Goal: Communication & Community: Participate in discussion

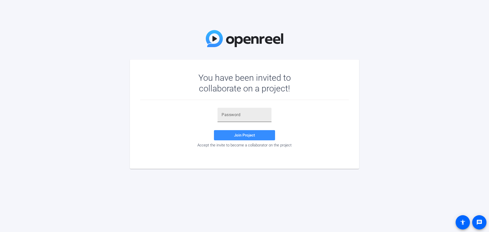
click at [239, 115] on input "text" at bounding box center [245, 115] width 46 height 6
paste input "WUNGpU"
type input "WUNGpU"
click at [244, 137] on span "Join Project" at bounding box center [244, 135] width 21 height 5
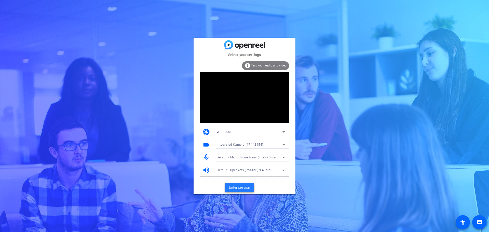
click at [246, 186] on span "Enter session" at bounding box center [239, 187] width 21 height 5
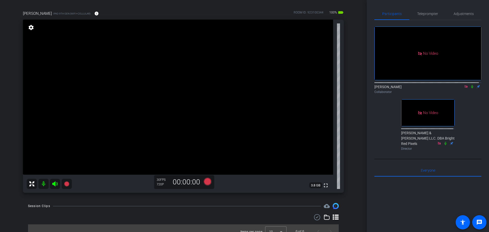
scroll to position [40, 0]
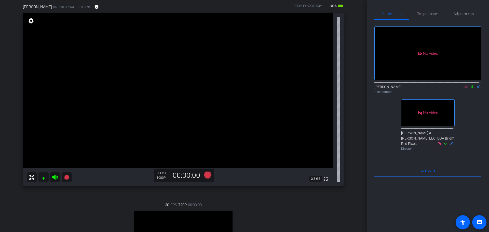
click at [471, 88] on icon at bounding box center [473, 87] width 4 height 4
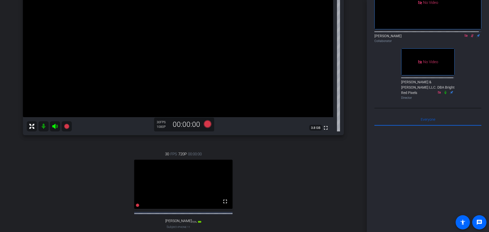
scroll to position [116, 0]
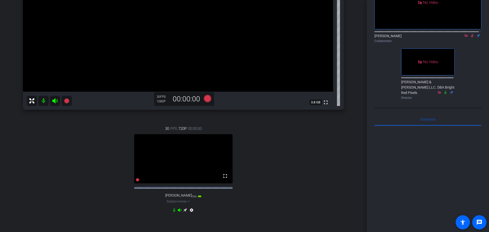
click at [185, 212] on icon at bounding box center [185, 210] width 4 height 4
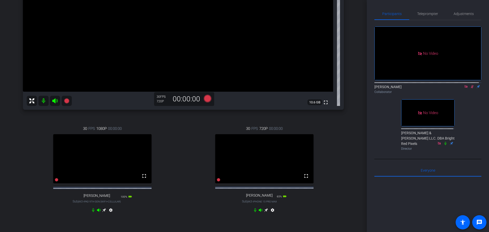
click at [265, 212] on icon at bounding box center [266, 210] width 4 height 4
click at [106, 212] on icon at bounding box center [104, 211] width 4 height 4
click at [103, 212] on icon at bounding box center [104, 211] width 4 height 4
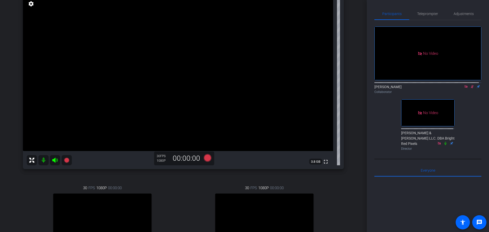
scroll to position [91, 0]
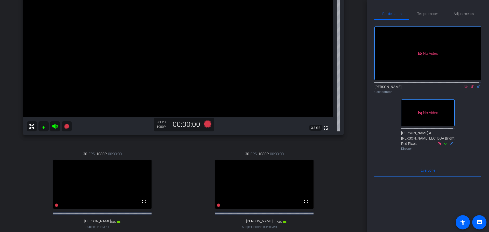
click at [471, 88] on icon at bounding box center [472, 86] width 3 height 3
click at [472, 88] on icon at bounding box center [473, 86] width 2 height 3
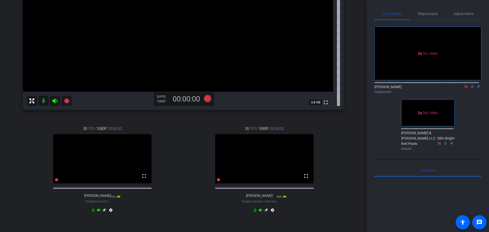
click at [264, 212] on icon at bounding box center [266, 210] width 4 height 4
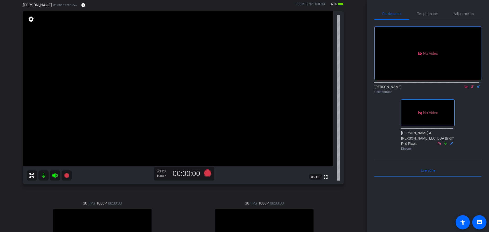
scroll to position [30, 0]
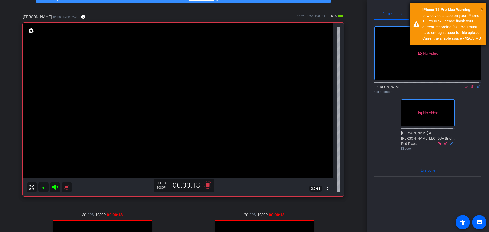
click at [484, 8] on span "×" at bounding box center [482, 9] width 3 height 6
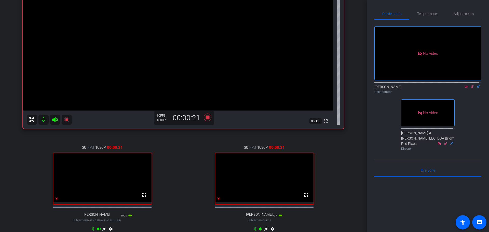
scroll to position [107, 0]
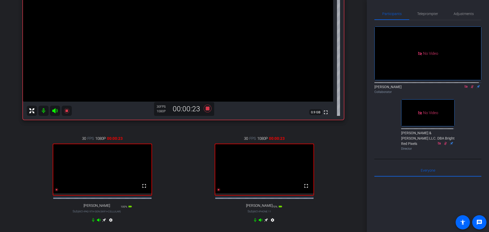
click at [104, 222] on icon at bounding box center [104, 220] width 4 height 4
click at [103, 222] on icon at bounding box center [104, 220] width 4 height 4
click at [265, 222] on icon at bounding box center [266, 220] width 4 height 4
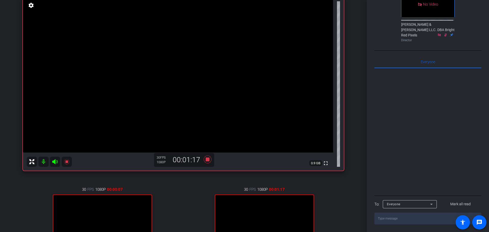
scroll to position [134, 0]
click at [413, 205] on div "Everyone" at bounding box center [408, 204] width 43 height 6
click at [402, 193] on span "[PERSON_NAME] & [PERSON_NAME] LLC. DBA Bright Red Pixels" at bounding box center [410, 194] width 46 height 6
click at [404, 220] on textarea at bounding box center [428, 219] width 107 height 12
click at [386, 216] on textarea at bounding box center [428, 219] width 107 height 12
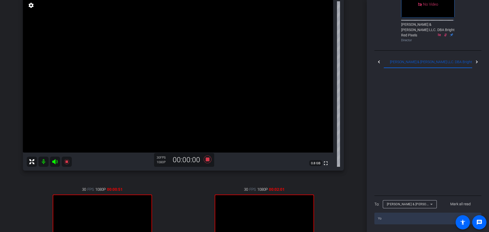
type textarea "Y"
type textarea "W"
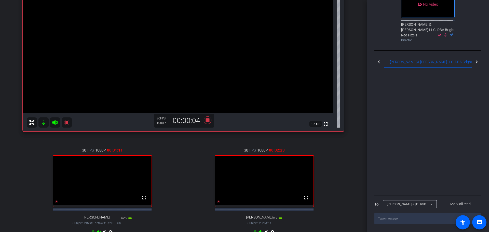
scroll to position [107, 0]
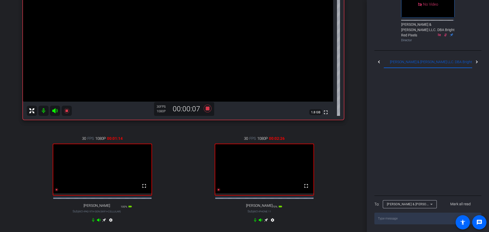
click at [392, 220] on textarea at bounding box center [428, 219] width 107 height 12
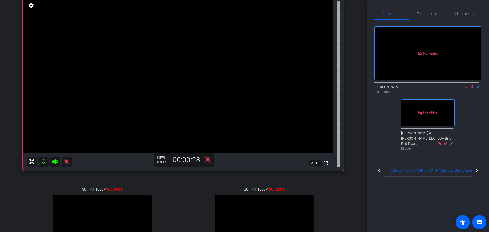
scroll to position [81, 0]
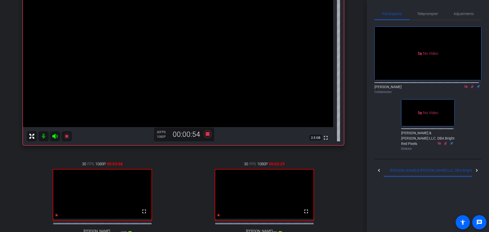
click at [32, 170] on div "30 FPS 1080P 00:03:58 fullscreen [PERSON_NAME] Subject - iPad 9th Gen (WiFi+Cel…" at bounding box center [102, 205] width 159 height 105
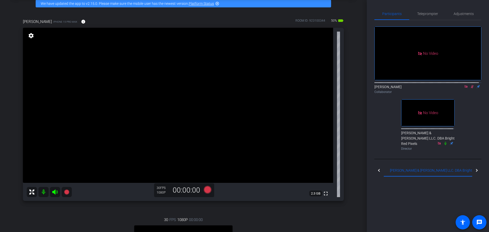
scroll to position [25, 0]
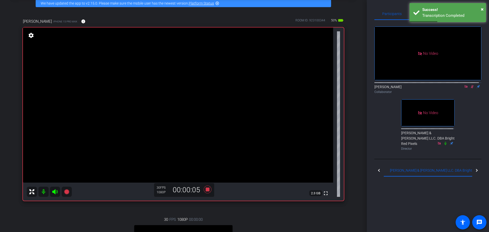
click at [471, 88] on icon at bounding box center [473, 87] width 4 height 4
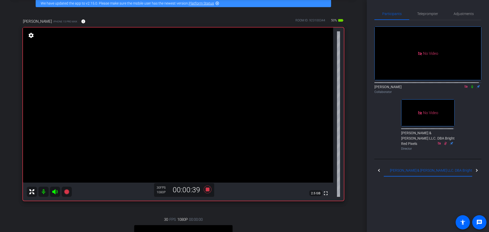
drag, startPoint x: 470, startPoint y: 92, endPoint x: 465, endPoint y: 97, distance: 7.0
click at [472, 88] on icon at bounding box center [473, 86] width 2 height 3
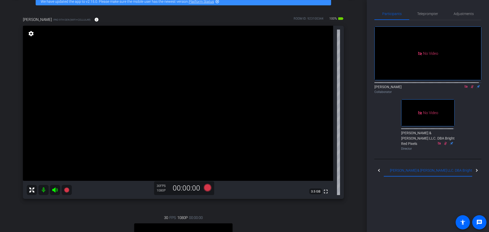
scroll to position [104, 0]
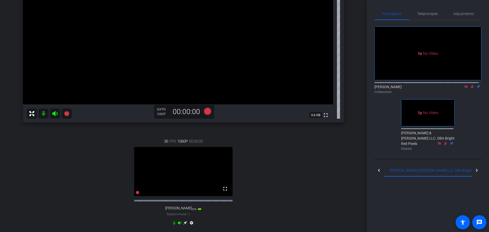
click at [471, 88] on icon at bounding box center [473, 87] width 4 height 4
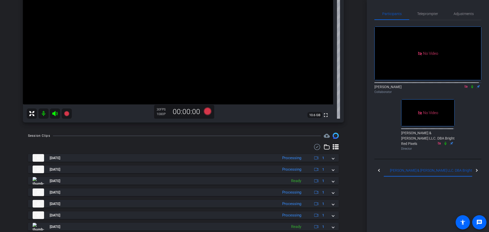
scroll to position [16, 0]
